Goal: Communication & Community: Connect with others

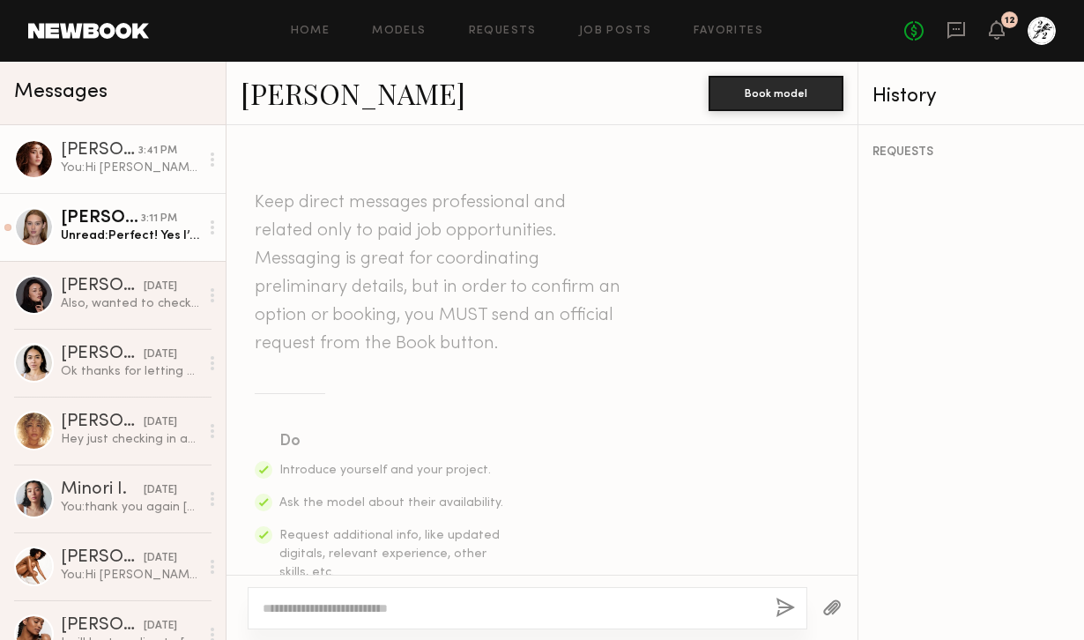
scroll to position [226, 0]
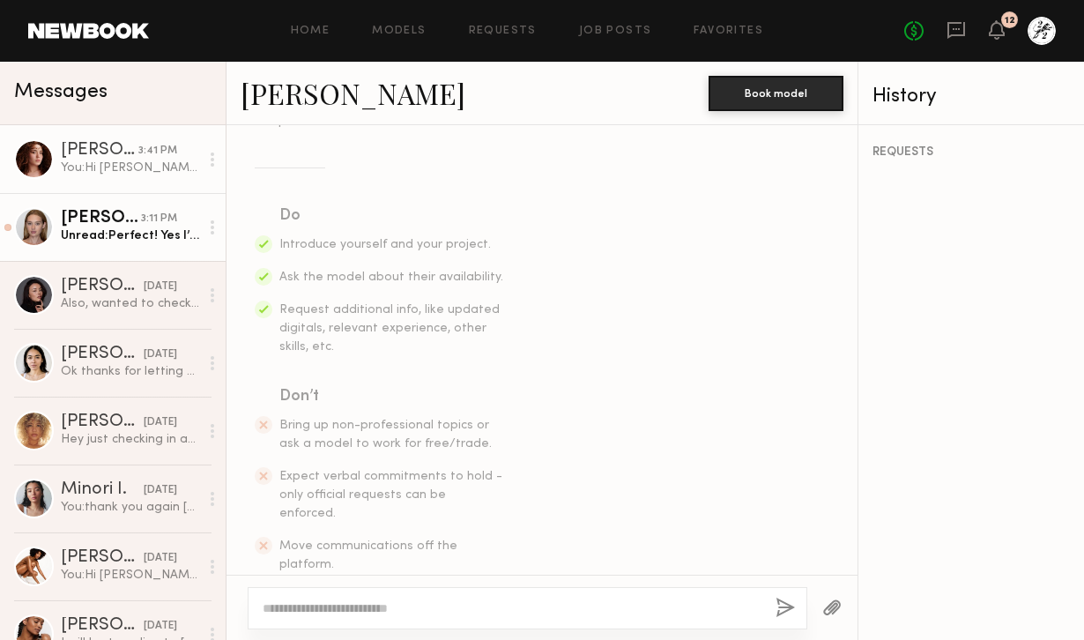
click at [112, 243] on div "Unread: Perfect! Yes I’m blonde now, just wanted to warn you about my Instagram…" at bounding box center [130, 235] width 138 height 17
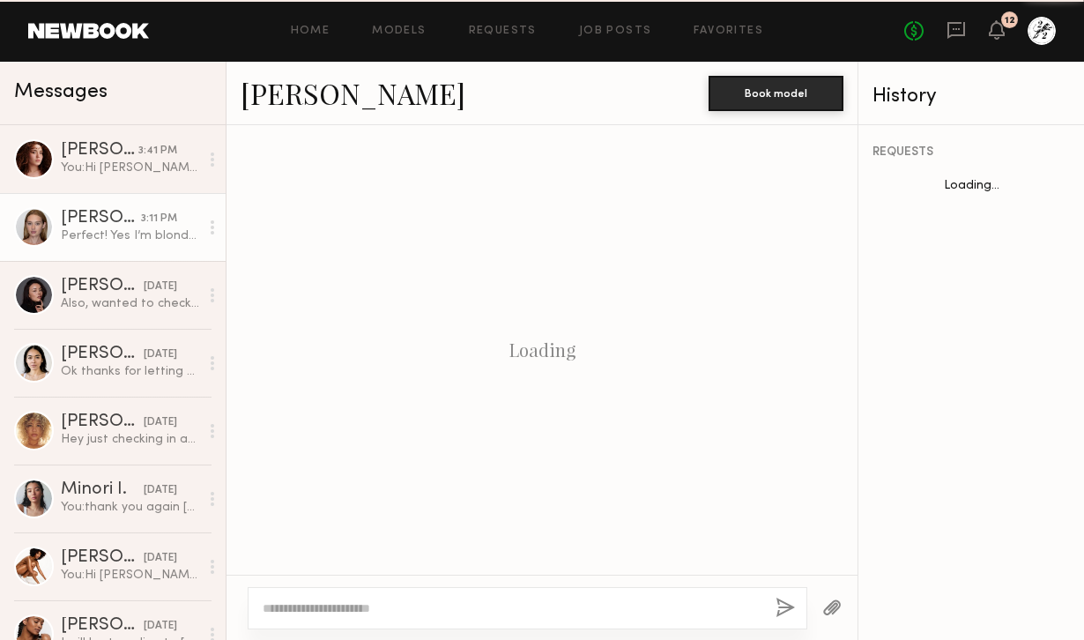
scroll to position [544, 0]
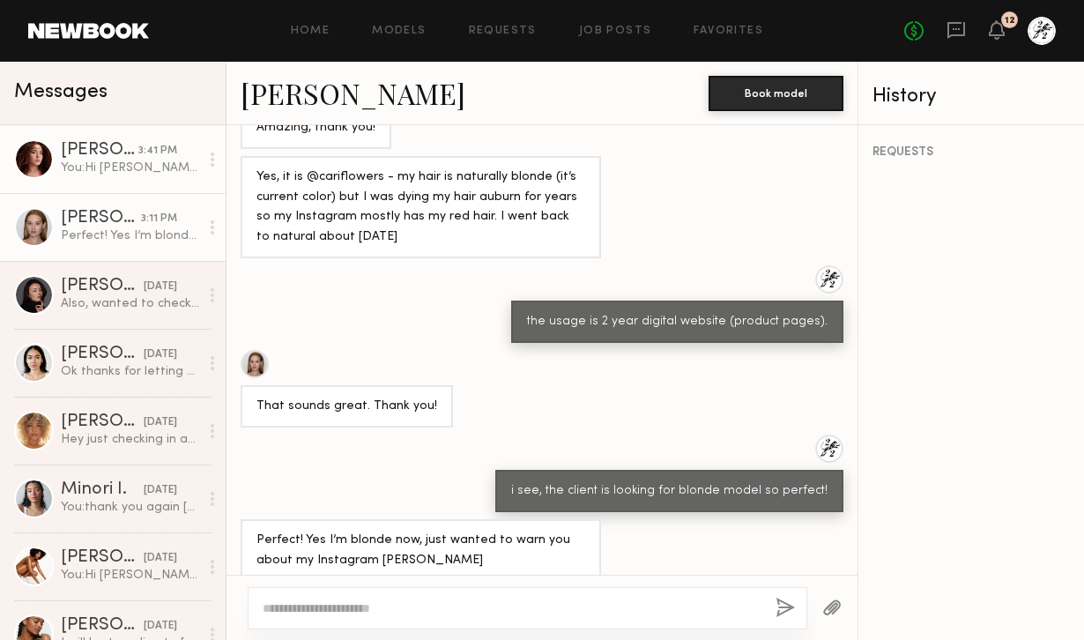
click at [122, 179] on link "Katarina T. 3:41 PM You: Hi Katarina, thank you for your submission. Could you …" at bounding box center [113, 159] width 226 height 68
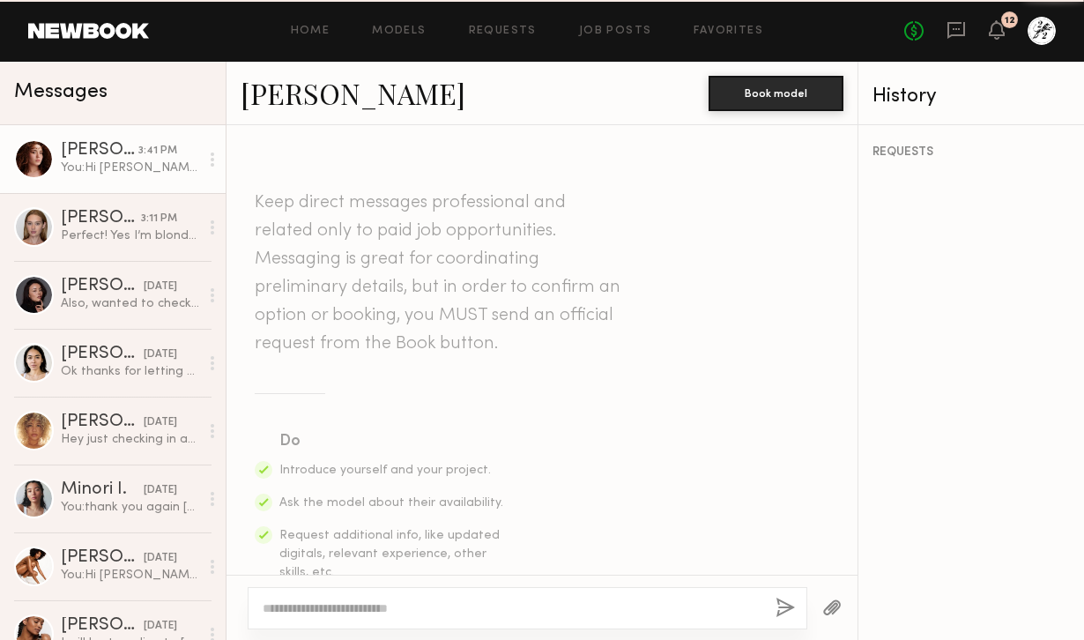
scroll to position [494, 0]
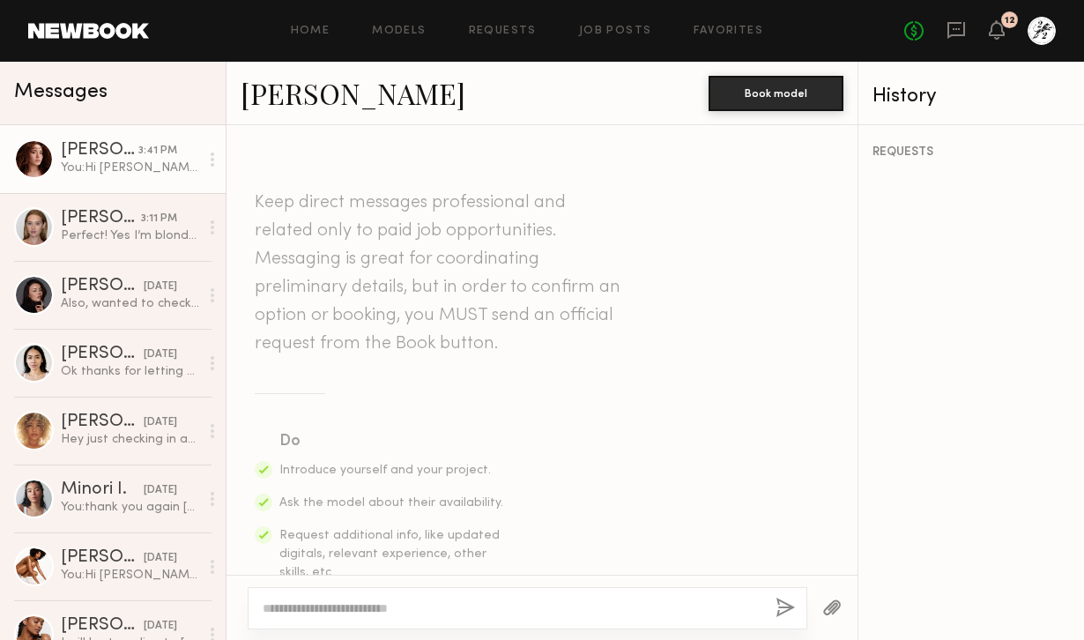
scroll to position [494, 0]
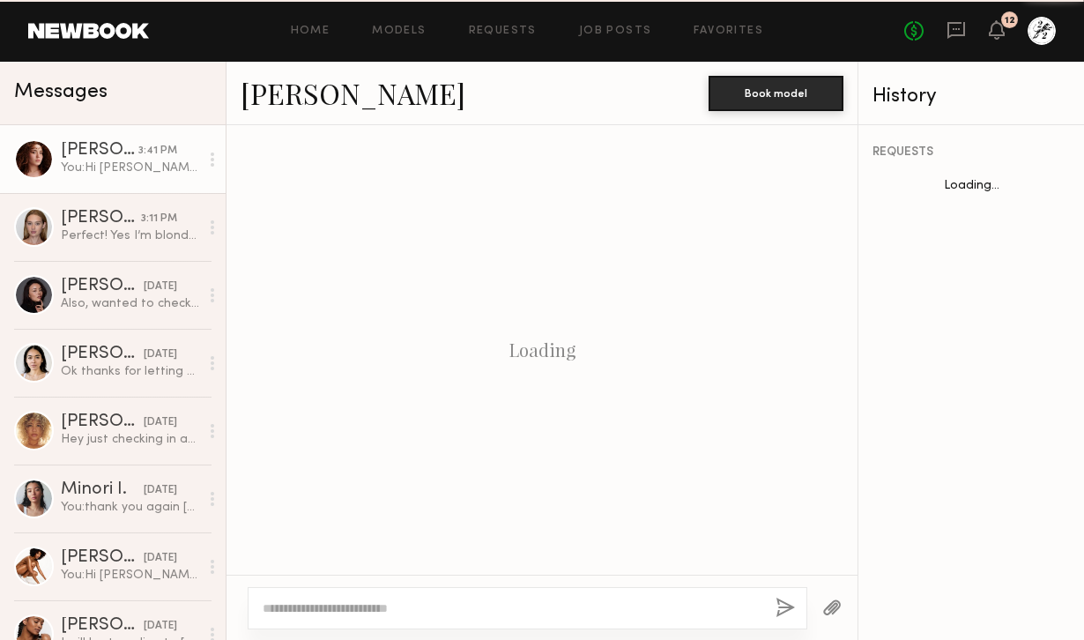
scroll to position [494, 0]
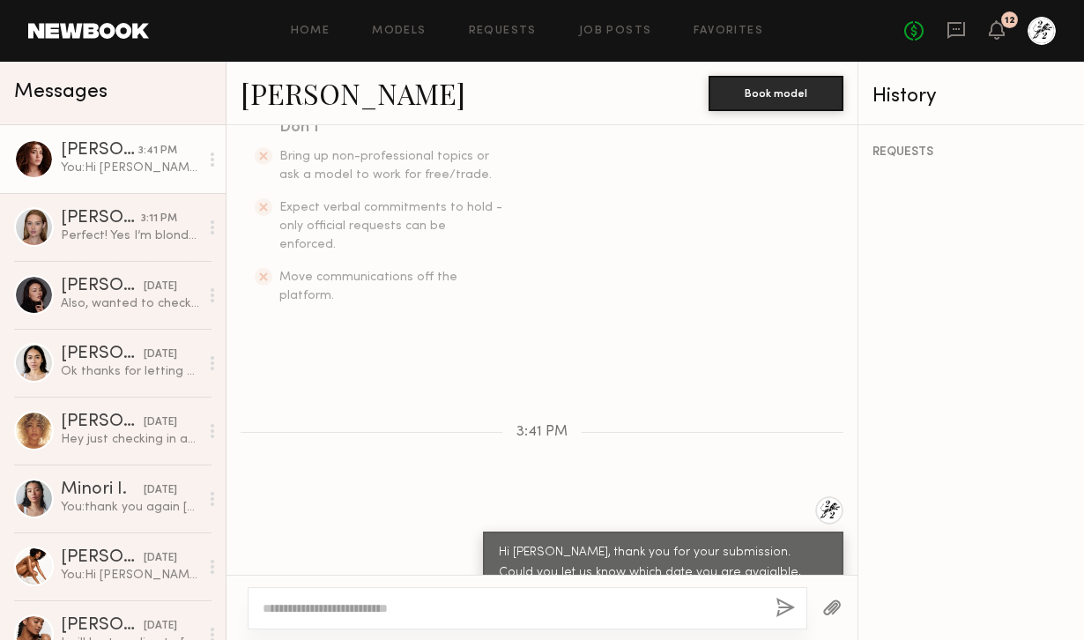
click at [1009, 33] on div "No fees up to $5,000 12" at bounding box center [980, 31] width 152 height 28
click at [1003, 32] on icon at bounding box center [996, 29] width 14 height 12
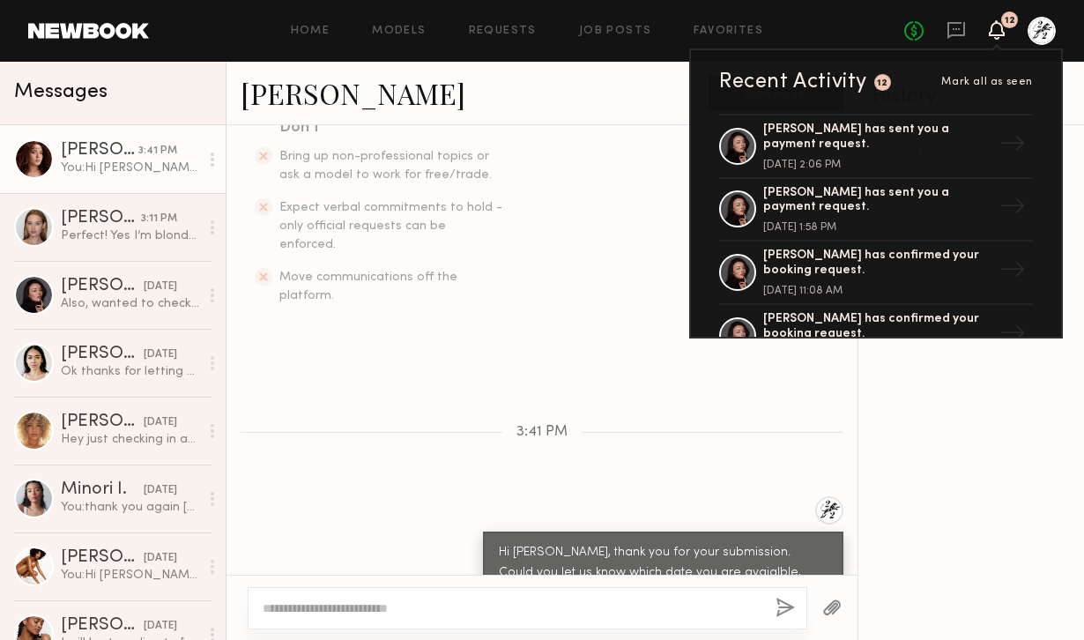
click at [1003, 32] on icon at bounding box center [996, 29] width 14 height 12
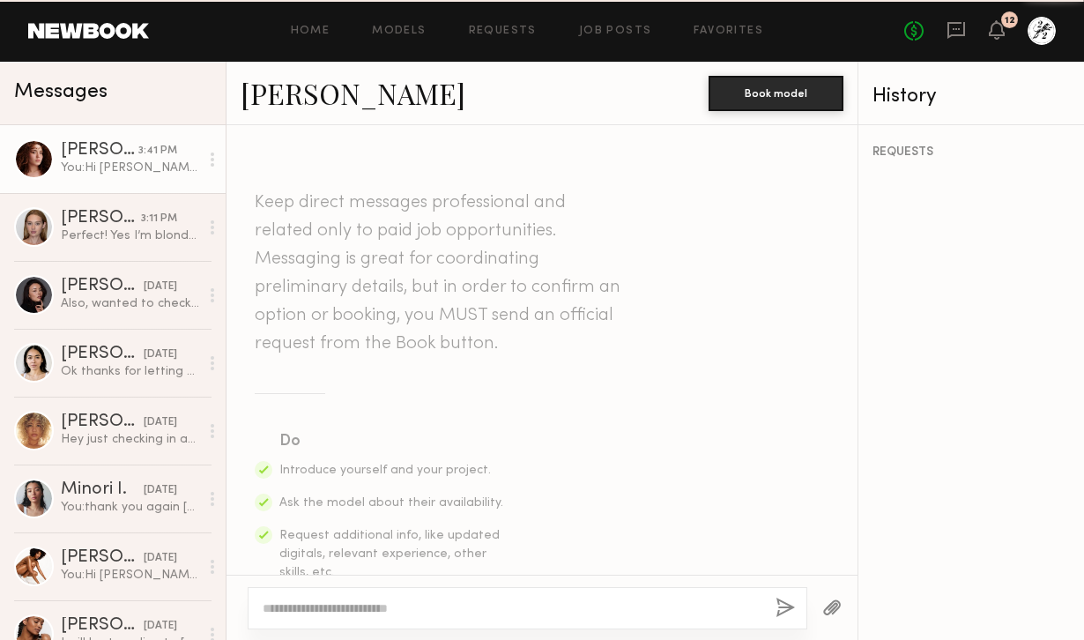
scroll to position [494, 0]
